Goal: Information Seeking & Learning: Learn about a topic

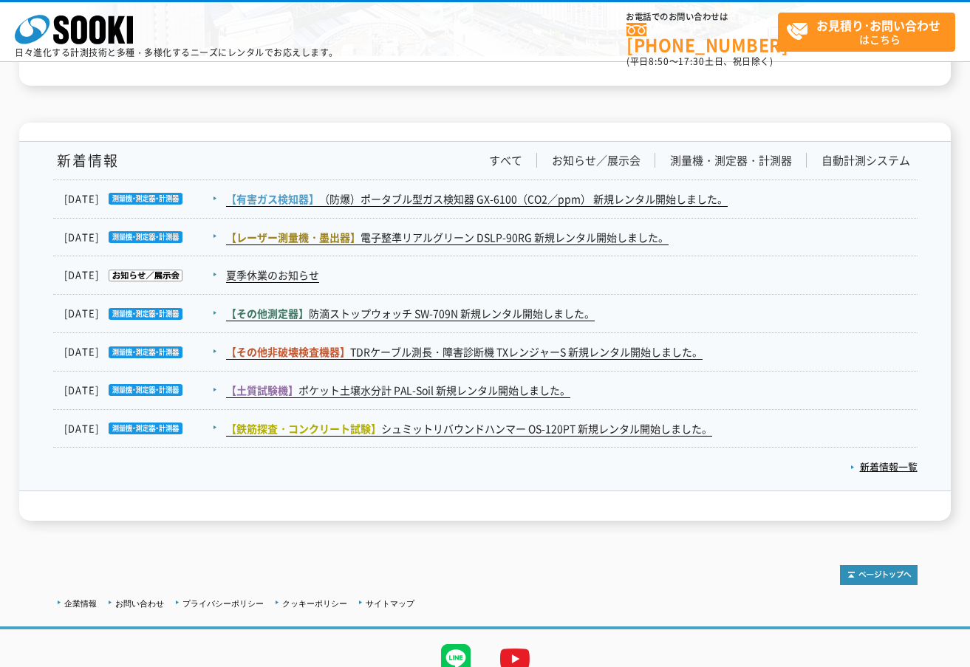
scroll to position [2418, 0]
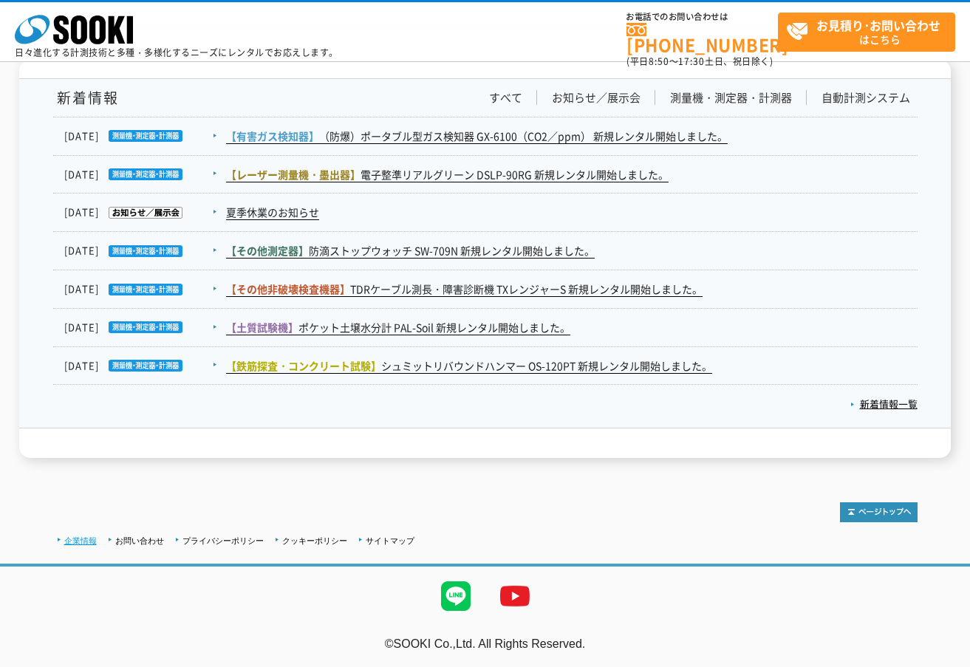
click at [75, 538] on link "企業情報" at bounding box center [80, 541] width 33 height 9
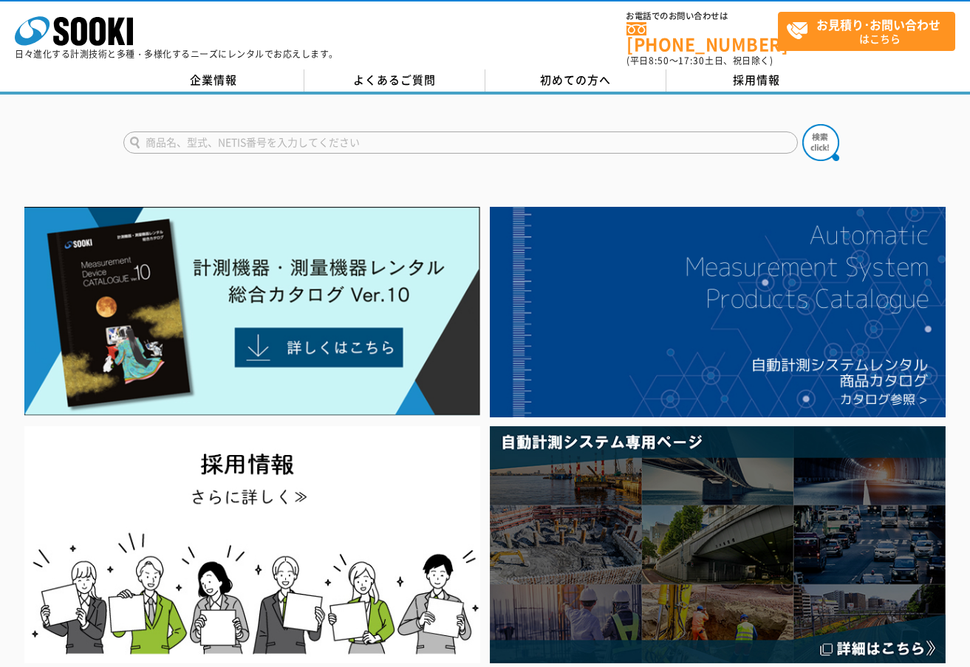
scroll to position [0, 0]
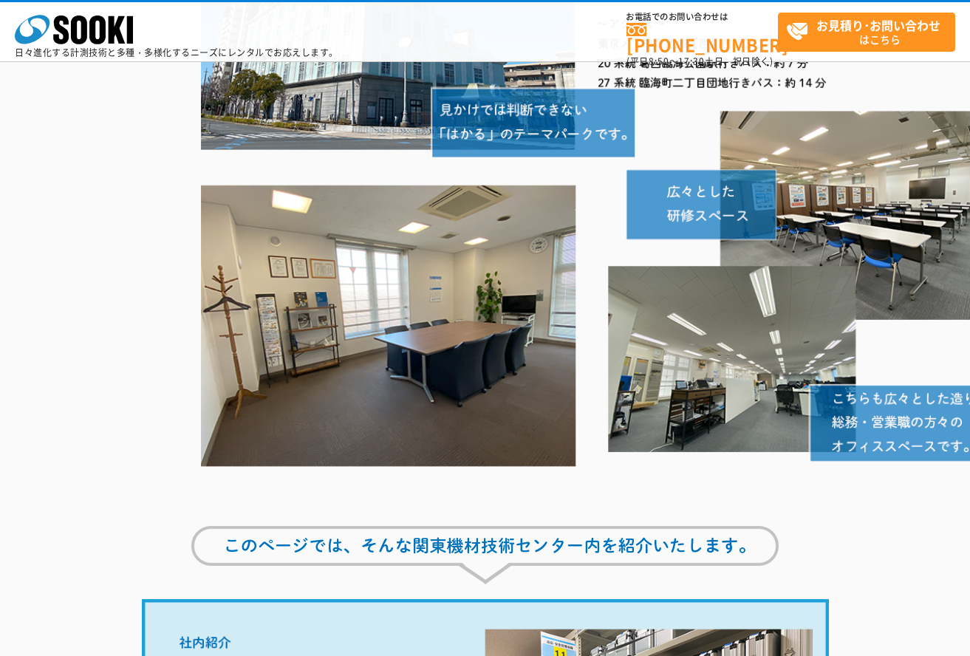
scroll to position [370, 0]
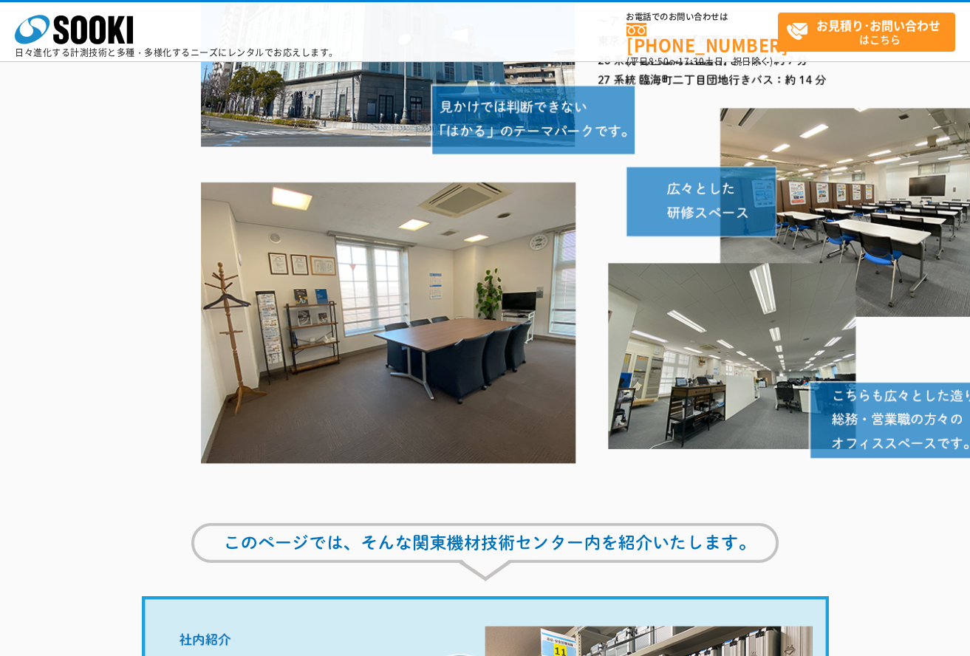
click at [761, 378] on img at bounding box center [600, 159] width 798 height 650
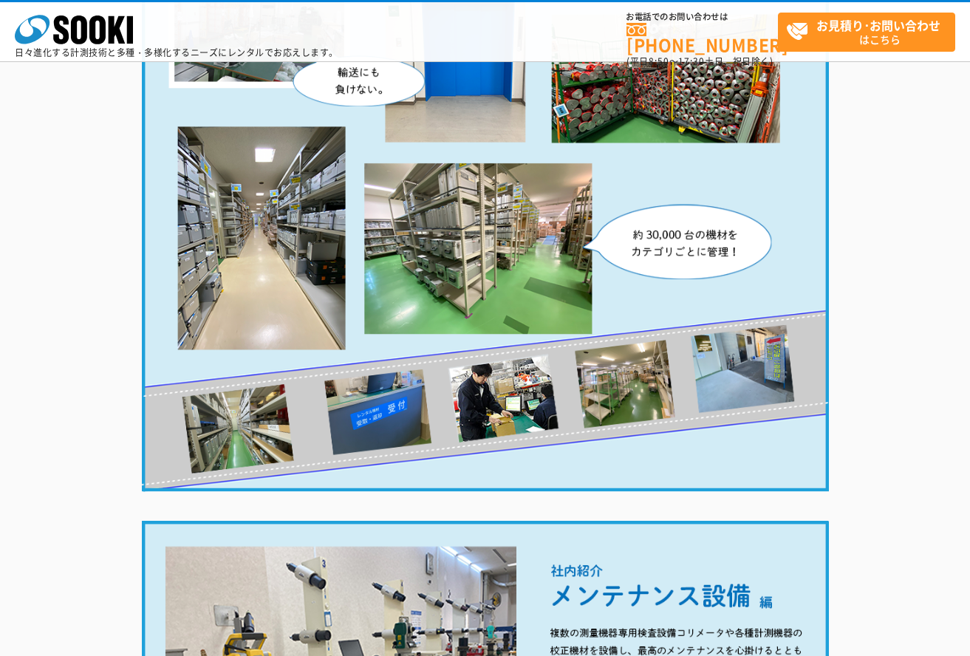
scroll to position [1256, 0]
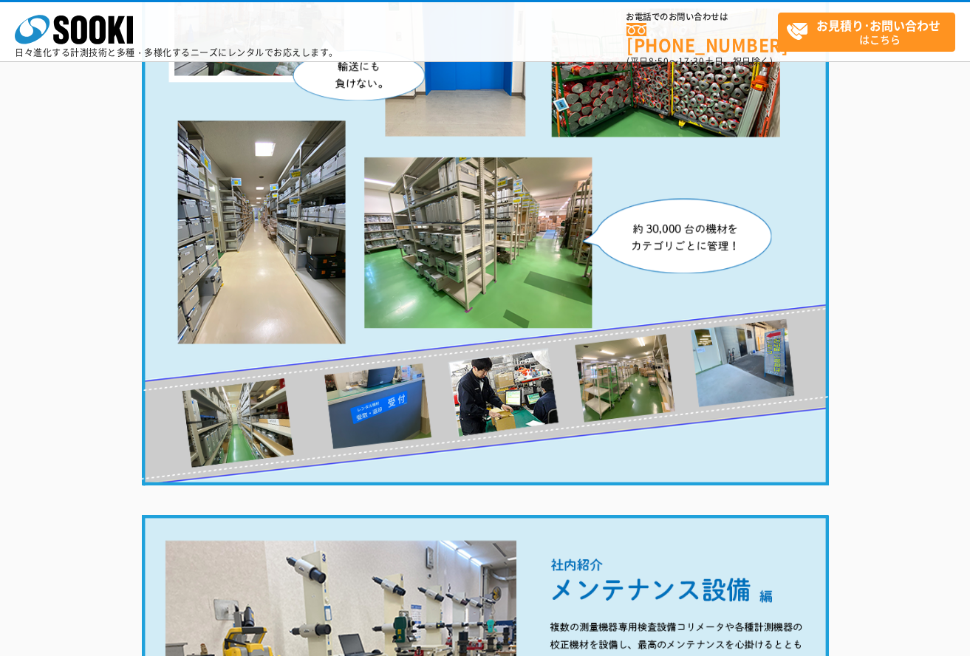
click at [357, 426] on img at bounding box center [485, 98] width 687 height 777
click at [744, 361] on img at bounding box center [485, 98] width 687 height 777
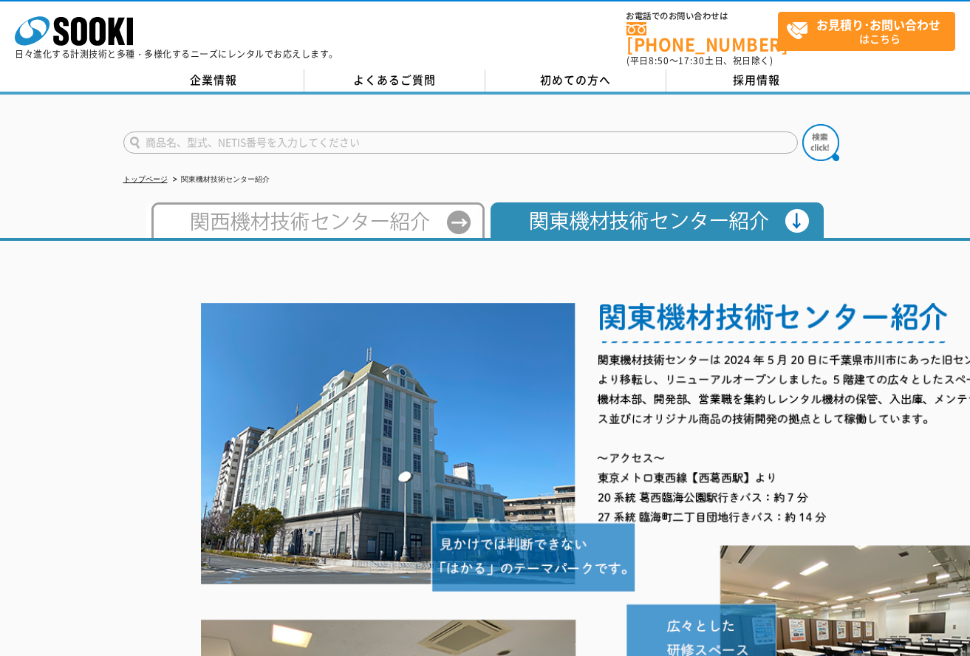
scroll to position [0, 0]
